Goal: Navigation & Orientation: Find specific page/section

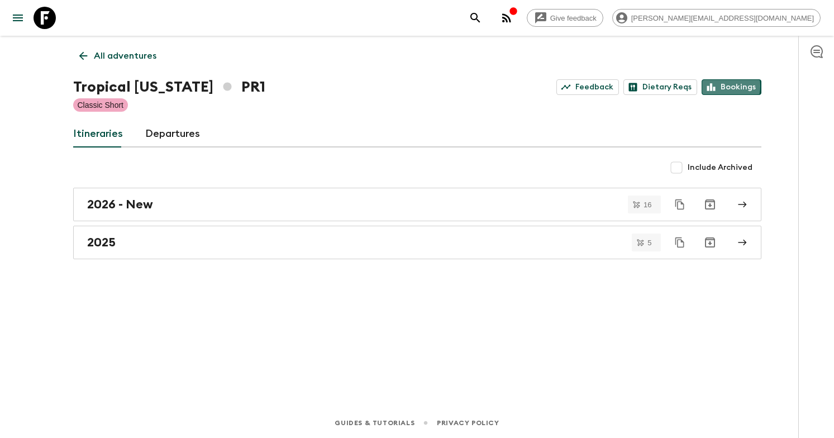
click at [725, 86] on link "Bookings" at bounding box center [732, 87] width 60 height 16
click at [134, 48] on link "All adventures" at bounding box center [117, 56] width 89 height 22
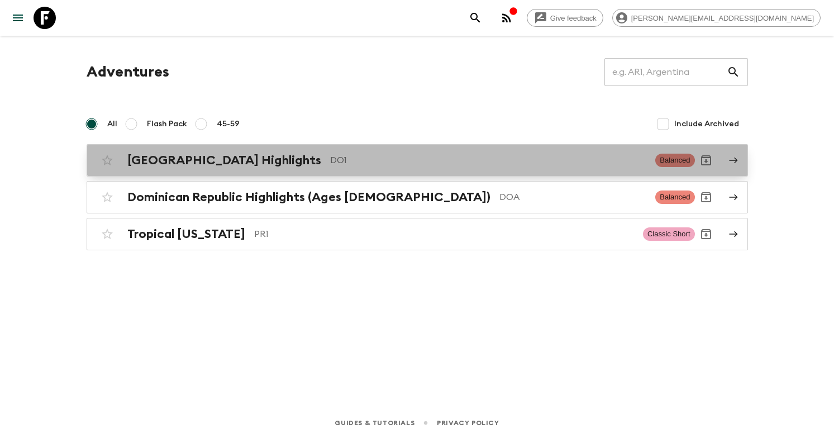
click at [680, 154] on span "Balanced" at bounding box center [675, 160] width 39 height 13
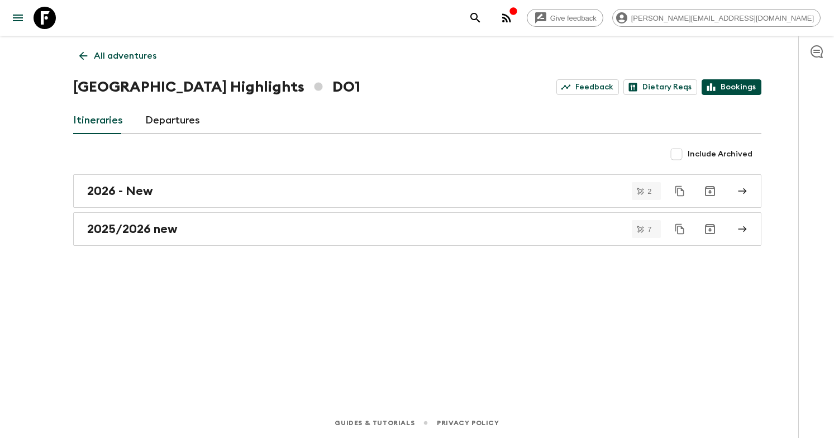
click at [729, 93] on link "Bookings" at bounding box center [732, 87] width 60 height 16
